Goal: Navigation & Orientation: Find specific page/section

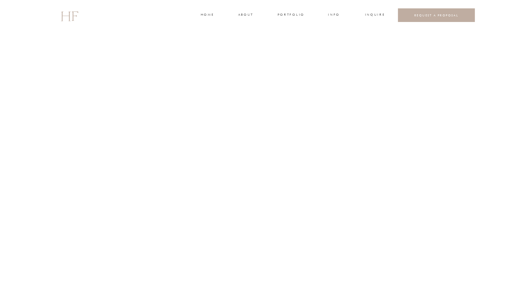
scroll to position [1153, 0]
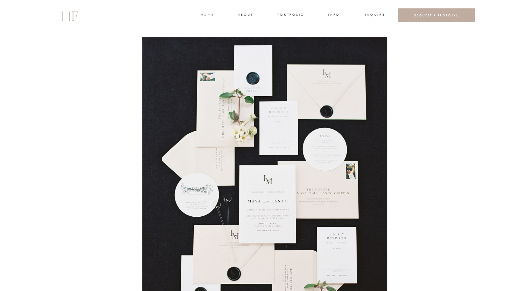
click at [208, 14] on h3 "home" at bounding box center [207, 15] width 13 height 6
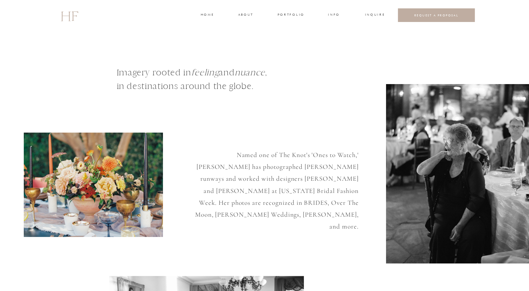
click at [242, 14] on h3 "about" at bounding box center [245, 15] width 15 height 6
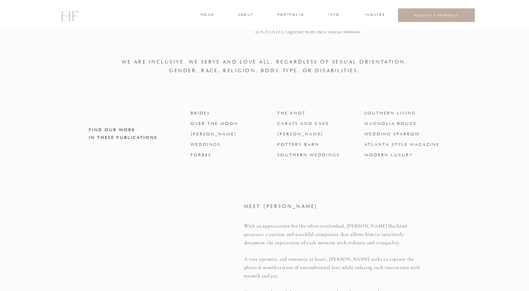
scroll to position [489, 0]
